Goal: Entertainment & Leisure: Consume media (video, audio)

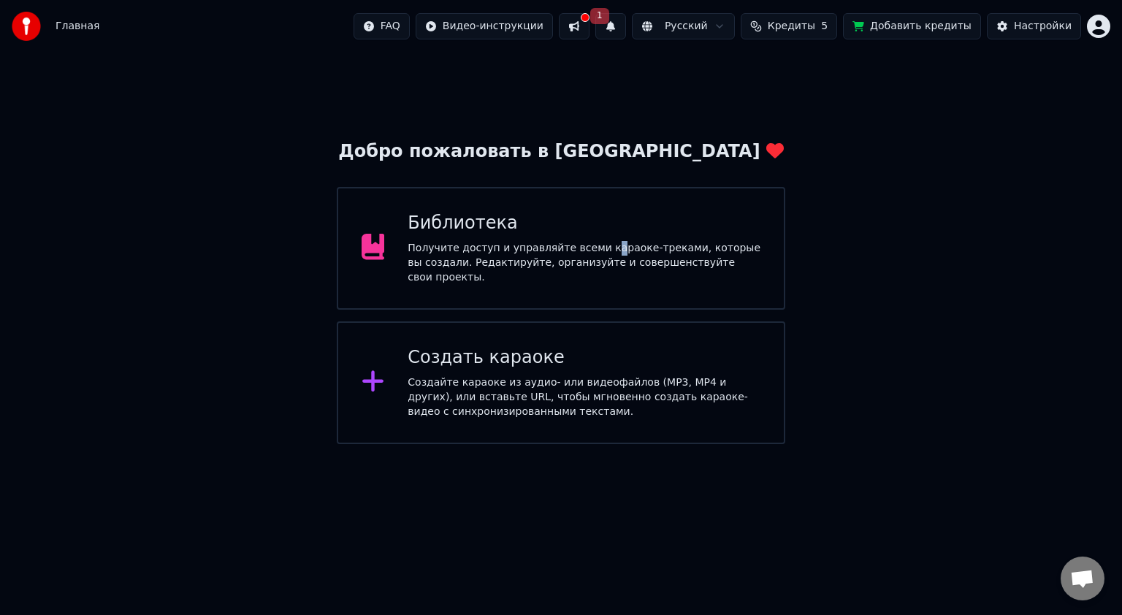
click at [593, 254] on div "Получите доступ и управляйте всеми караоке-треками, которые вы создали. Редакти…" at bounding box center [584, 263] width 353 height 44
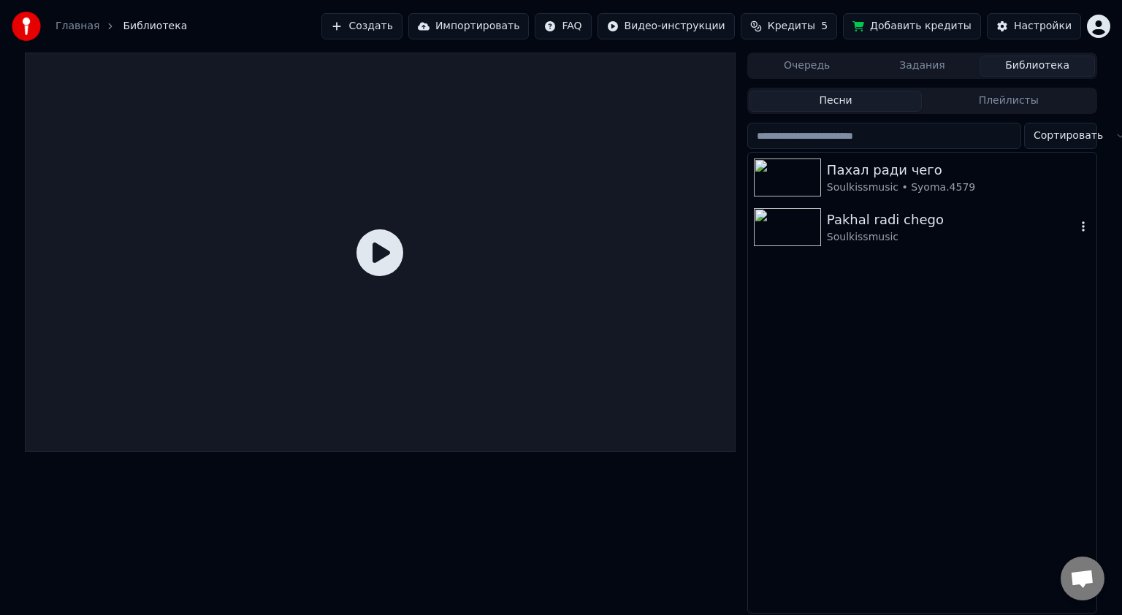
click at [849, 219] on div "Pakhal radi chego" at bounding box center [951, 220] width 249 height 20
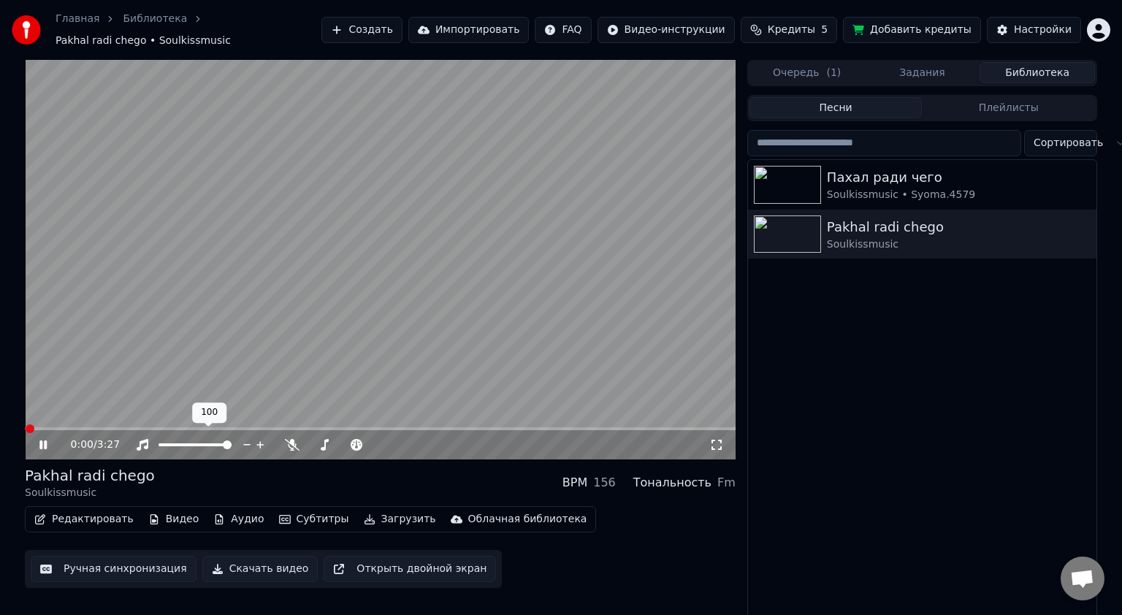
click at [192, 443] on span at bounding box center [194, 444] width 73 height 3
click at [189, 440] on span at bounding box center [192, 444] width 9 height 9
click at [187, 440] on span at bounding box center [187, 444] width 9 height 9
drag, startPoint x: 531, startPoint y: 290, endPoint x: 552, endPoint y: 296, distance: 22.0
click at [531, 289] on video at bounding box center [380, 259] width 711 height 399
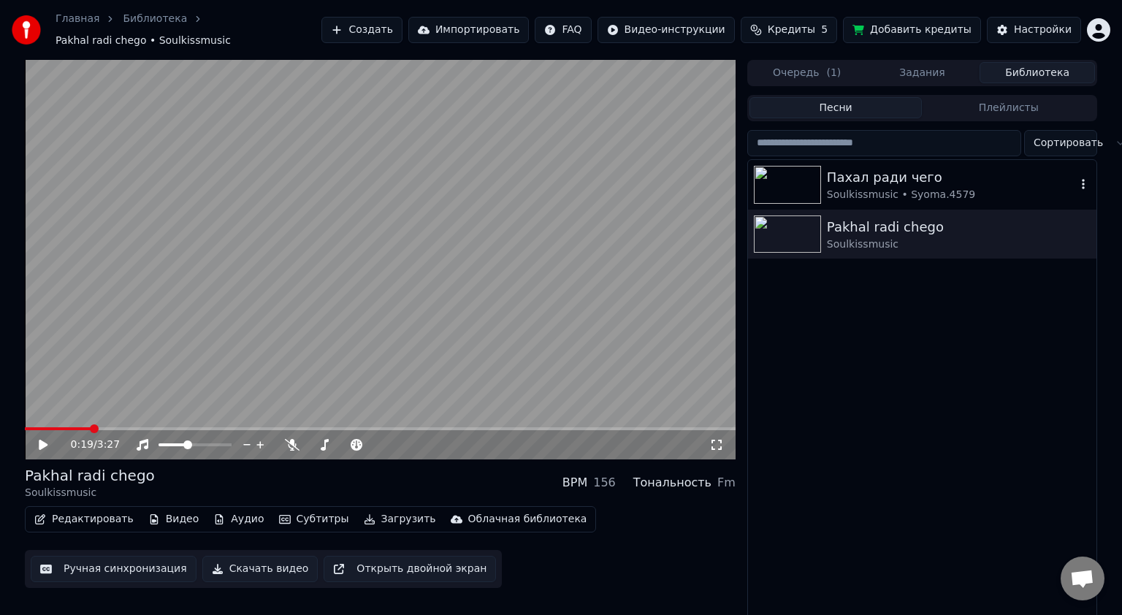
click at [862, 188] on div "Soulkissmusic • Syoma.4579" at bounding box center [951, 195] width 249 height 15
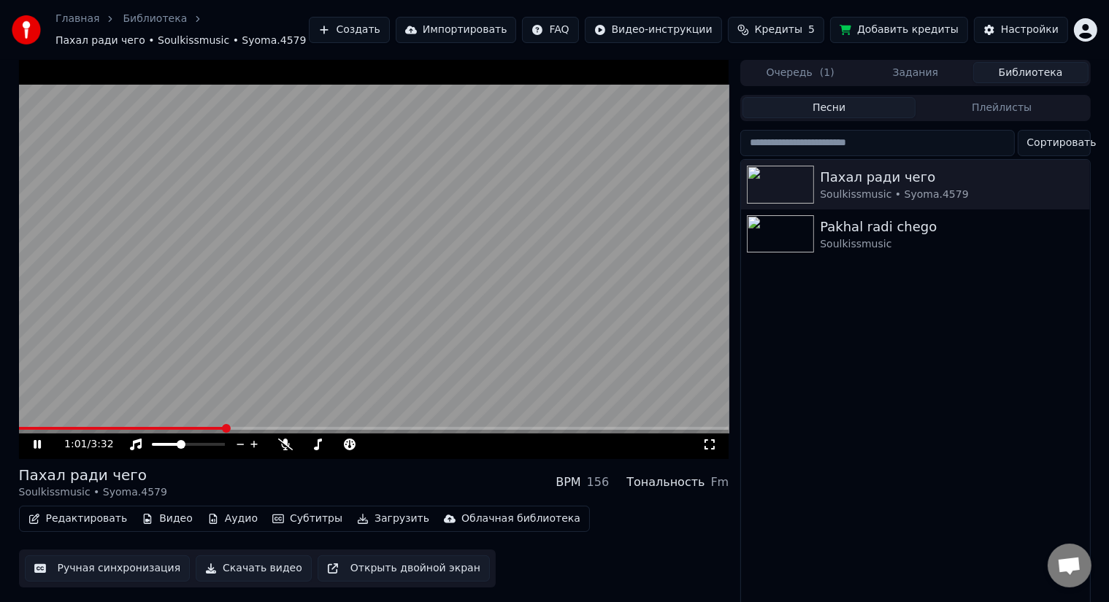
click at [189, 423] on video at bounding box center [374, 259] width 711 height 399
click at [200, 426] on div "1:01 / 3:32" at bounding box center [374, 259] width 711 height 399
click at [199, 427] on span at bounding box center [109, 428] width 180 height 3
click at [294, 317] on video at bounding box center [374, 259] width 711 height 399
click at [324, 443] on span at bounding box center [338, 444] width 73 height 3
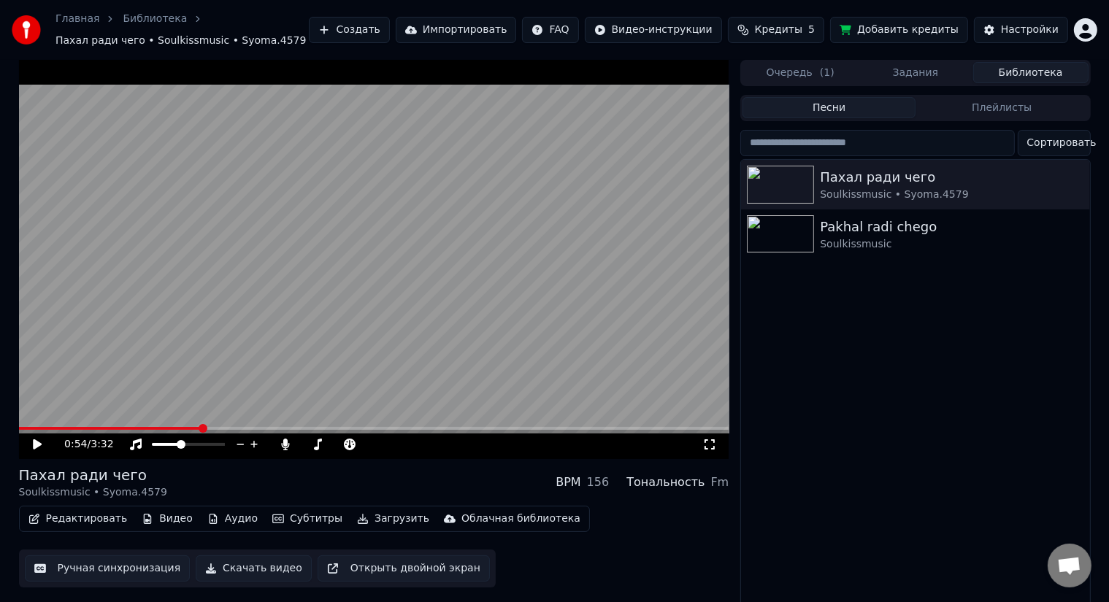
click at [42, 444] on icon at bounding box center [48, 445] width 34 height 12
click at [302, 444] on span at bounding box center [306, 444] width 9 height 9
click at [393, 254] on video at bounding box center [374, 259] width 711 height 399
click at [40, 429] on div "1:27 / 3:32" at bounding box center [374, 259] width 711 height 399
click at [38, 430] on span at bounding box center [29, 428] width 20 height 3
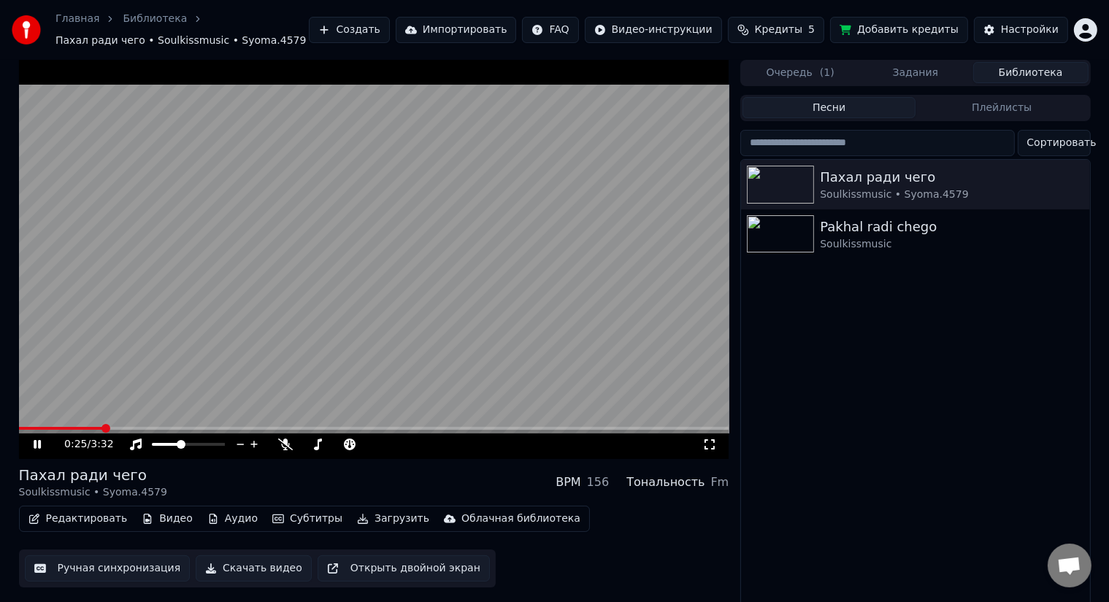
click at [443, 260] on video at bounding box center [374, 259] width 711 height 399
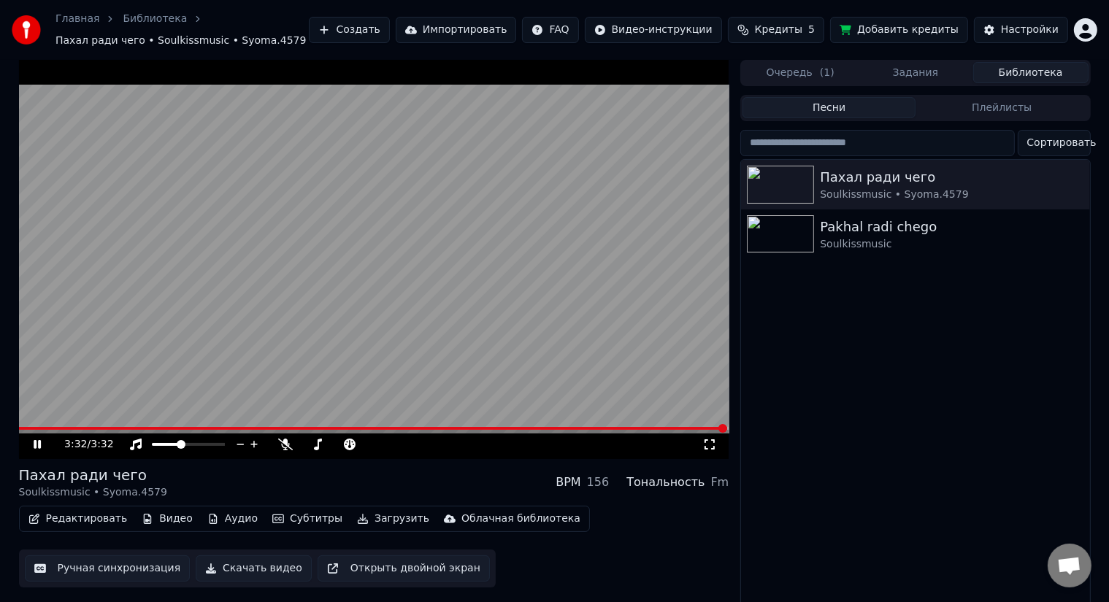
click at [35, 440] on icon at bounding box center [48, 445] width 34 height 12
